Goal: Find contact information: Find contact information

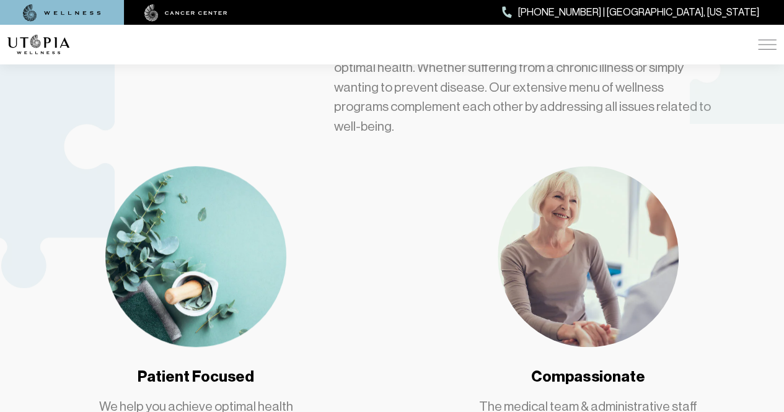
scroll to position [868, 0]
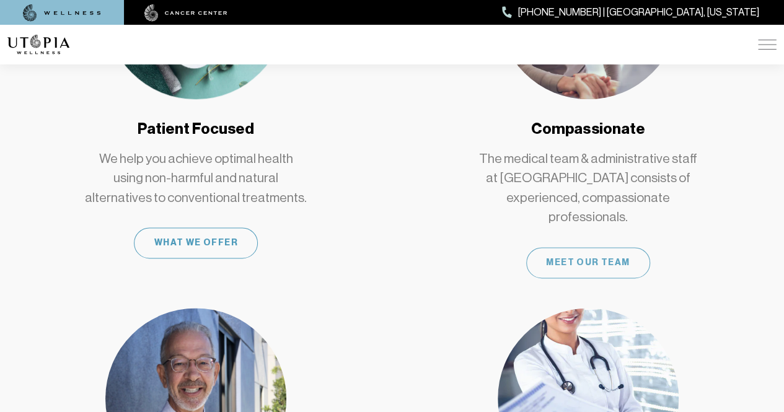
click at [578, 247] on div "Meet Our Team" at bounding box center [588, 262] width 124 height 31
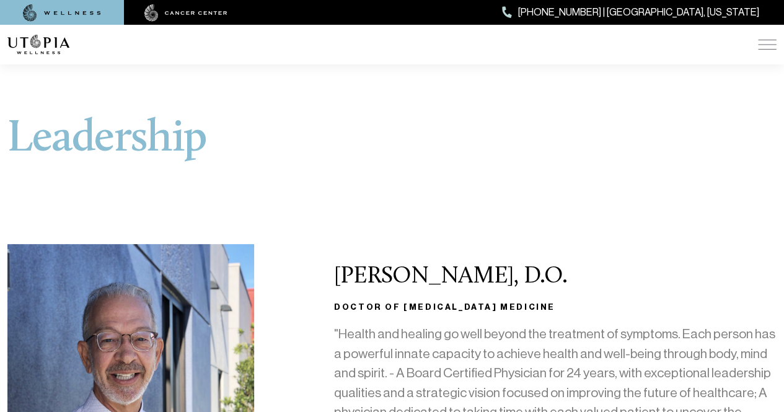
click at [765, 49] on img at bounding box center [767, 45] width 19 height 10
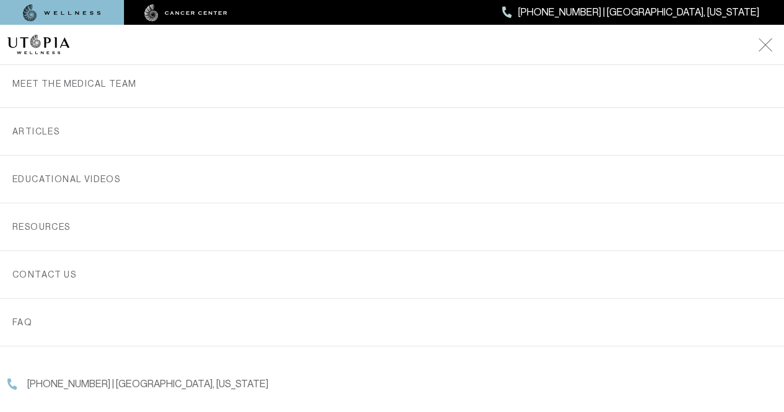
scroll to position [389, 0]
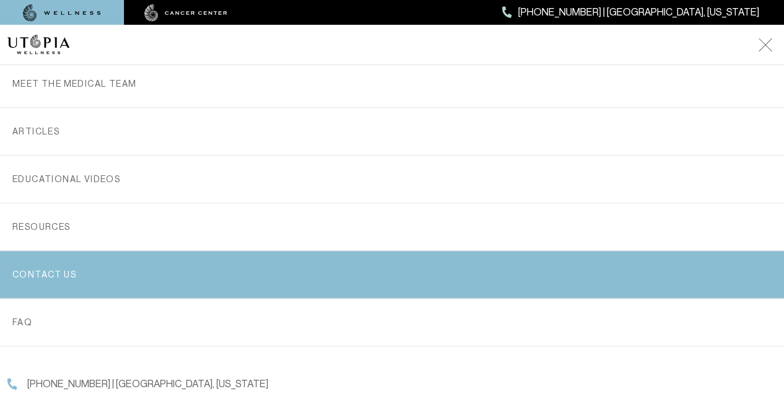
click at [139, 293] on link "Contact us" at bounding box center [391, 274] width 759 height 47
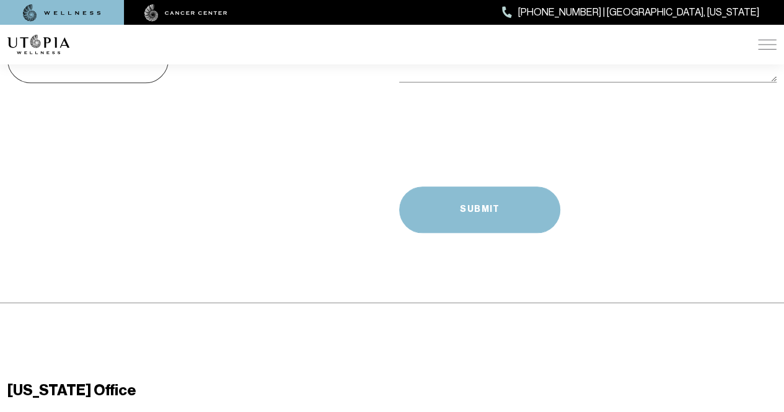
scroll to position [806, 0]
